Goal: Task Accomplishment & Management: Manage account settings

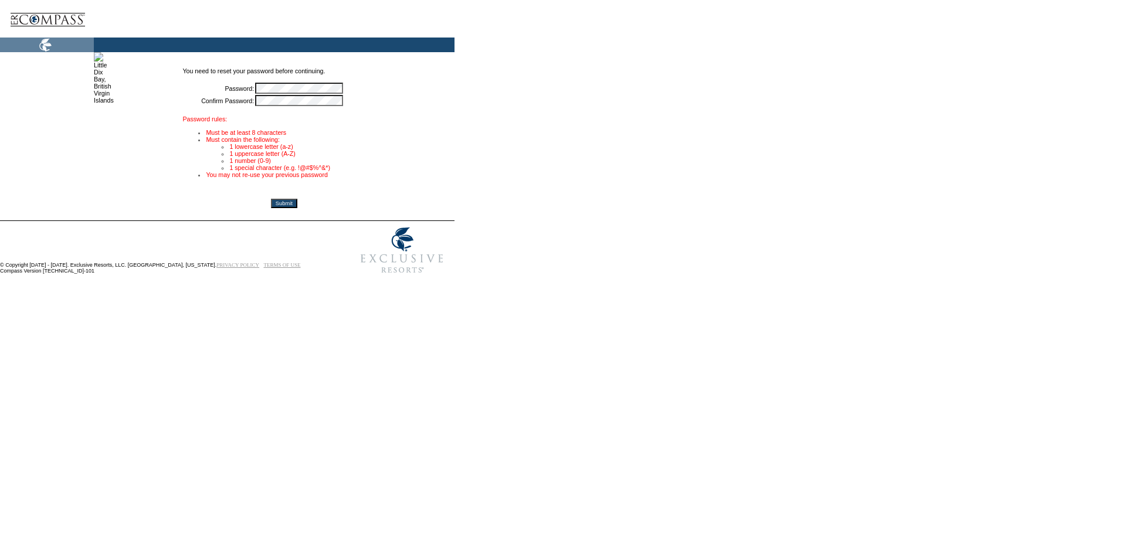
click at [318, 82] on td "You need to reset your password before continuing." at bounding box center [283, 74] width 203 height 14
drag, startPoint x: 648, startPoint y: 106, endPoint x: 639, endPoint y: 100, distance: 10.6
click at [648, 106] on form "You need to reset your password before continuing. Password: * Confirm Password…" at bounding box center [561, 141] width 1122 height 277
click at [235, 86] on tbody "You need to reset your password before continuing. Password: * Confirm Password…" at bounding box center [283, 125] width 203 height 117
click at [564, 67] on form "You need to reset your password before continuing. Password: * Confirm Password…" at bounding box center [561, 141] width 1122 height 277
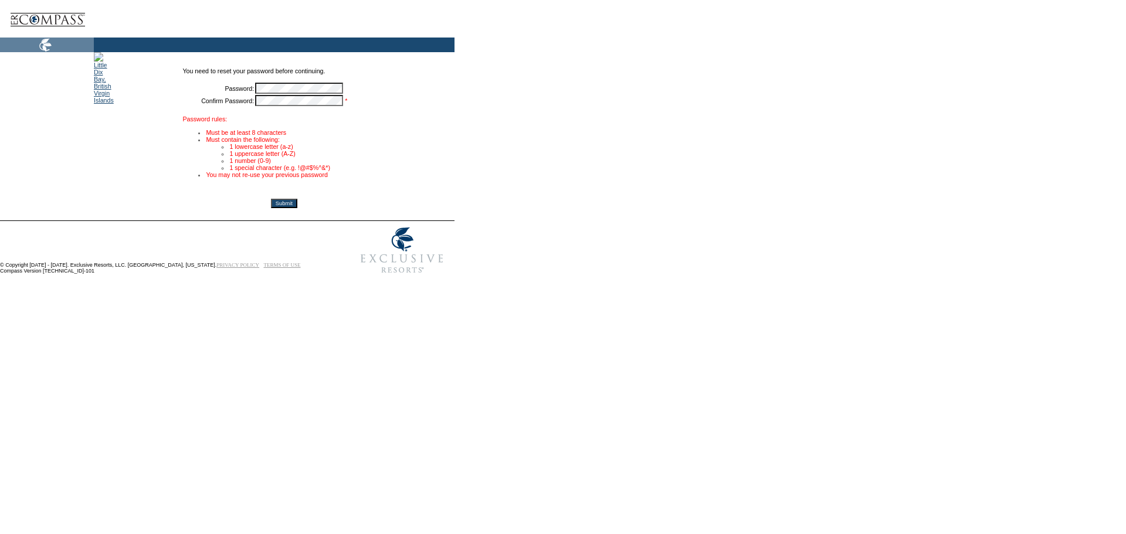
click at [168, 67] on tr "You need to reset your password before continuing. Password: * Confirm Password…" at bounding box center [227, 136] width 455 height 168
click at [744, 144] on form "You need to reset your password before continuing. Password: * Confirm Password…" at bounding box center [561, 141] width 1122 height 277
click at [218, 90] on tbody "You need to reset your password before continuing. Password: * Confirm Password…" at bounding box center [283, 125] width 203 height 117
click at [506, 86] on form "You need to reset your password before continuing. Password: * Confirm Password…" at bounding box center [561, 141] width 1122 height 277
click at [297, 208] on input "Submit" at bounding box center [284, 203] width 26 height 9
